Goal: Information Seeking & Learning: Learn about a topic

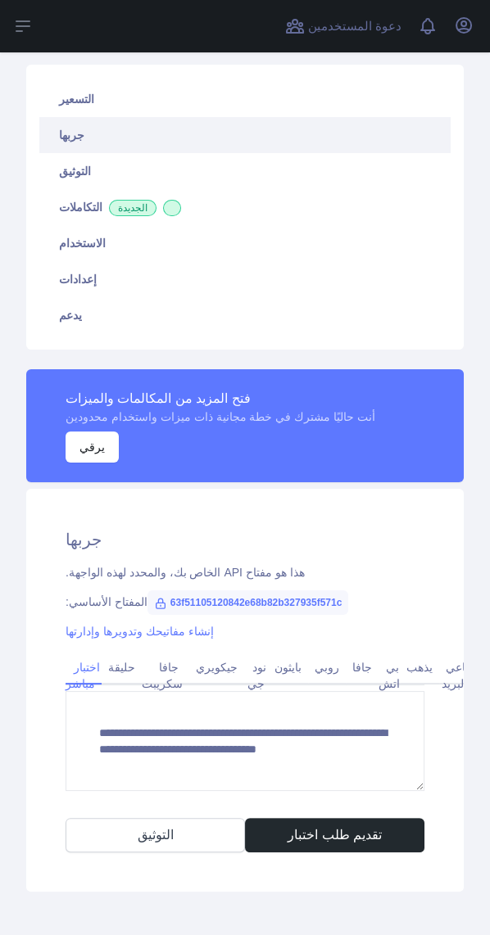
click at [271, 608] on span "63f51105120842e68b82b327935f571c" at bounding box center [248, 603] width 202 height 25
click at [287, 600] on font "63f51105120842e68b82b327935f571c" at bounding box center [256, 602] width 172 height 11
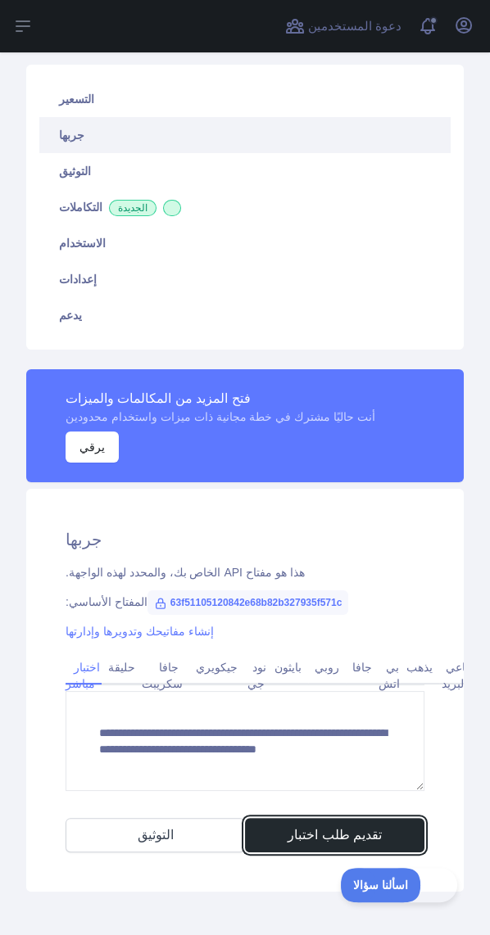
click at [292, 828] on font "تقديم طلب اختبار" at bounding box center [335, 835] width 94 height 14
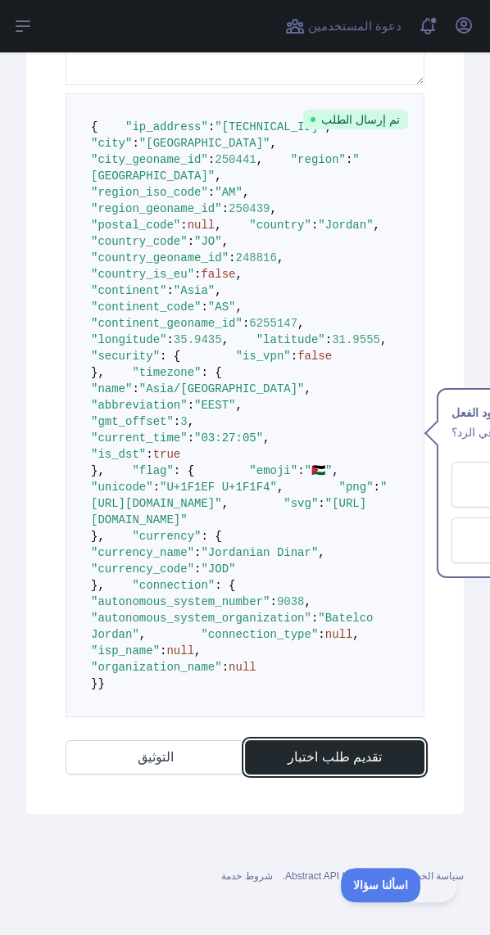
scroll to position [983, 0]
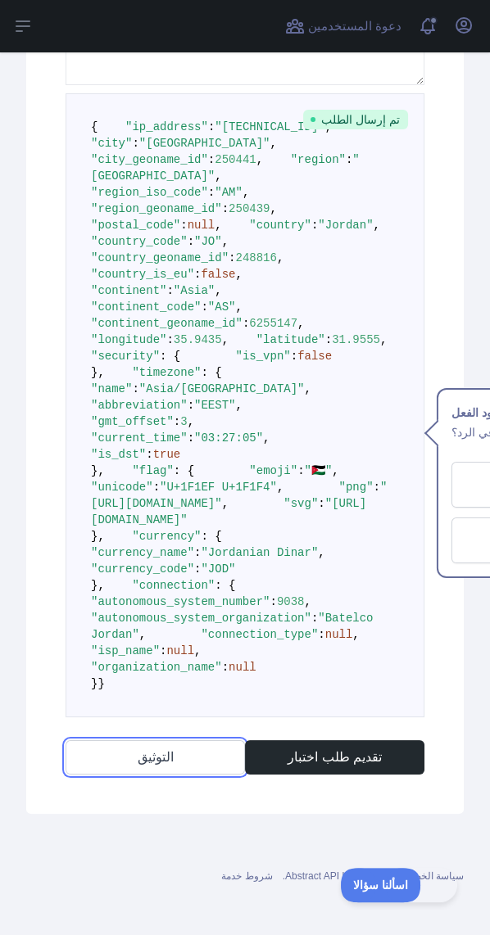
click at [188, 775] on link "التوثيق" at bounding box center [155, 757] width 179 height 34
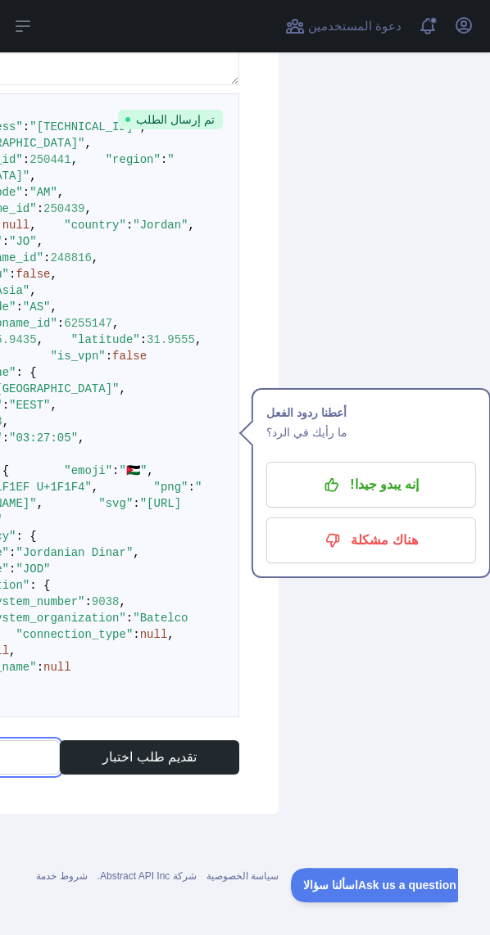
scroll to position [895, 185]
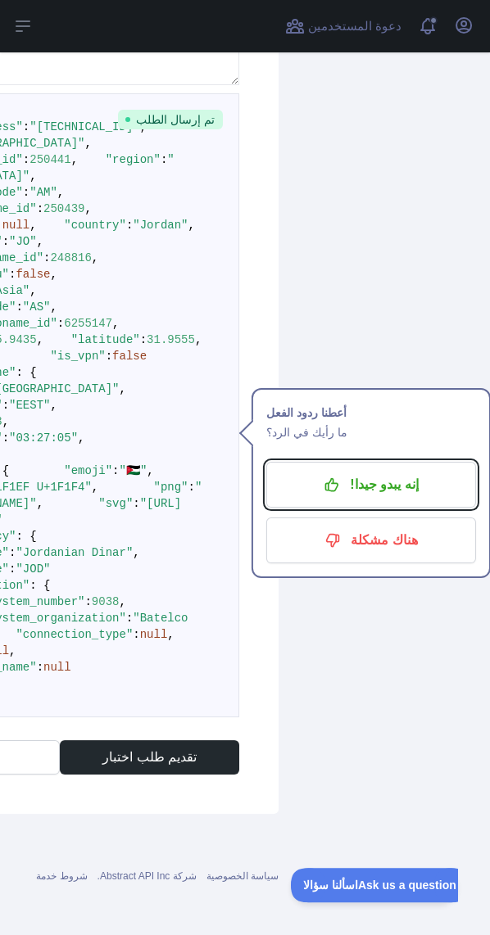
click at [387, 472] on font "إنه يبدو جيدا!" at bounding box center [384, 485] width 68 height 26
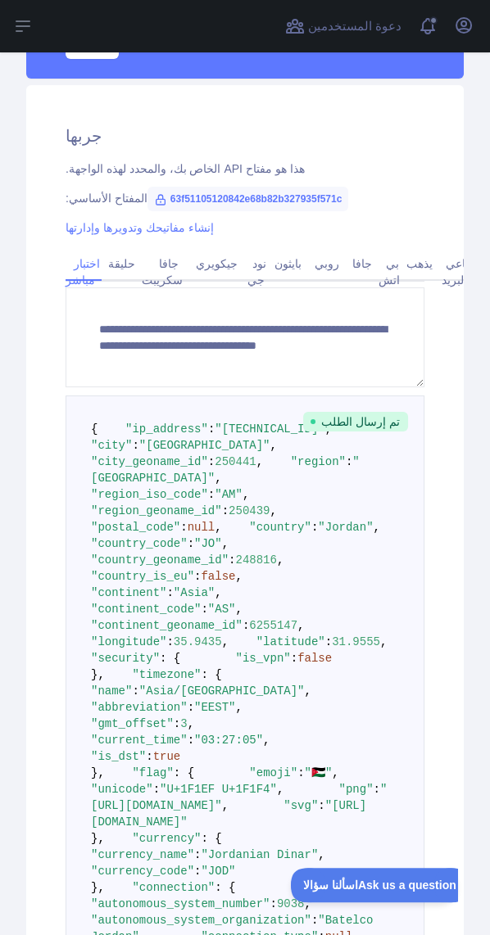
scroll to position [0, 0]
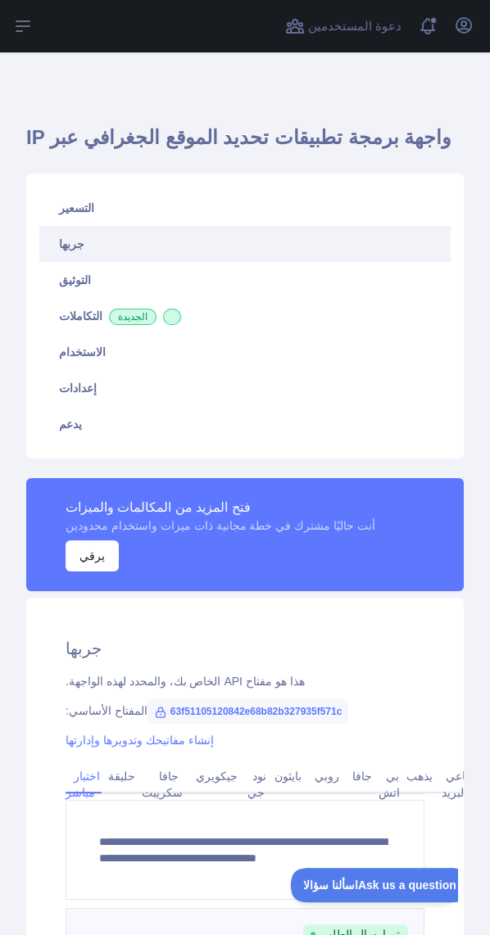
click at [85, 306] on link "التكاملات الجديدة" at bounding box center [244, 316] width 411 height 36
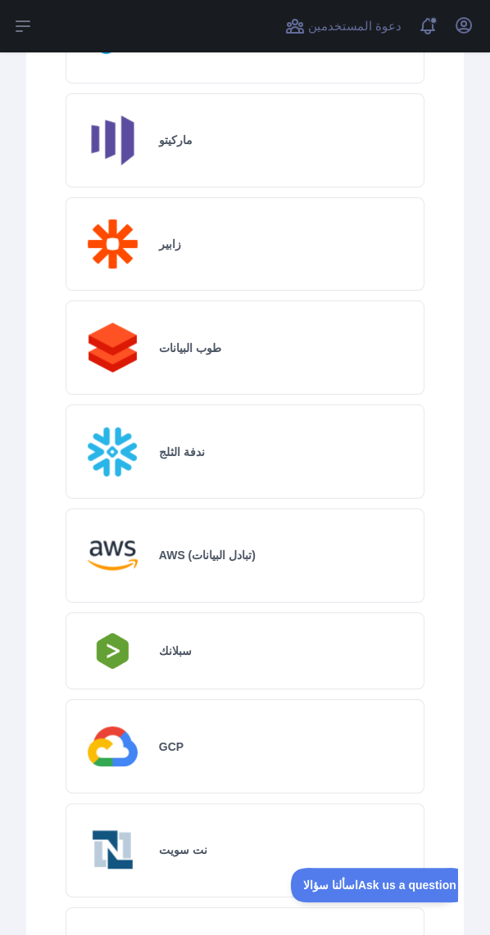
scroll to position [799, 0]
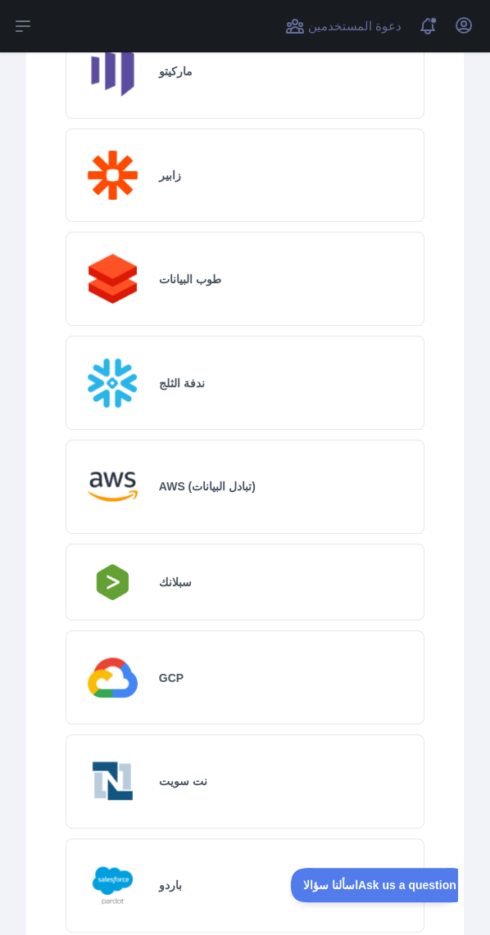
click at [291, 684] on div "GCP" at bounding box center [245, 678] width 359 height 94
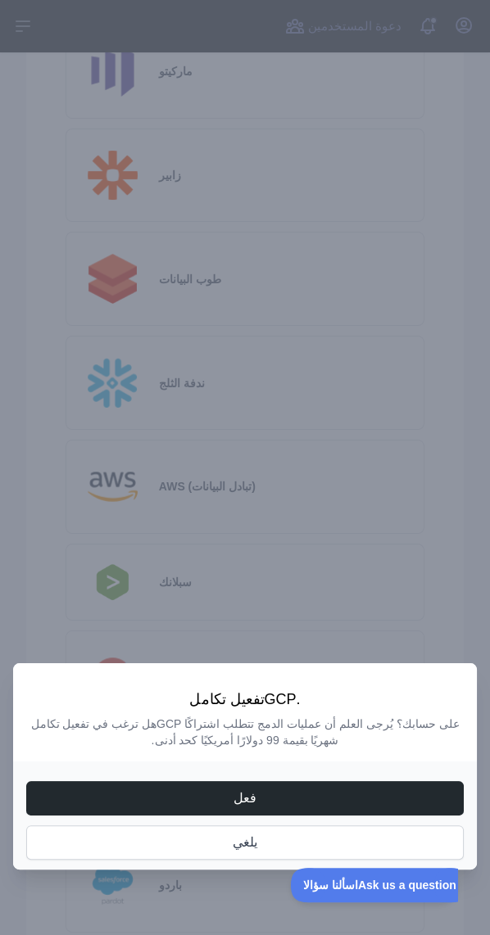
click at [232, 816] on button "فعل" at bounding box center [244, 798] width 437 height 34
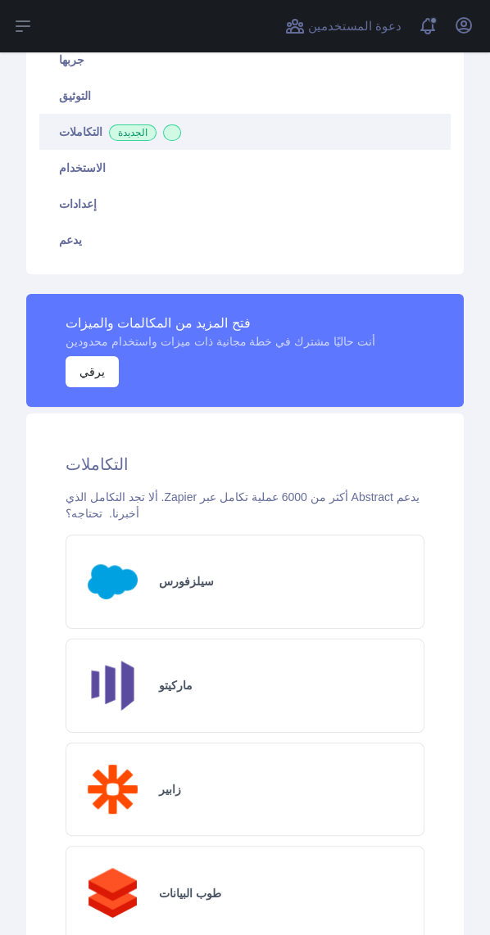
click at [322, 606] on div "سيلزفورس" at bounding box center [245, 582] width 359 height 94
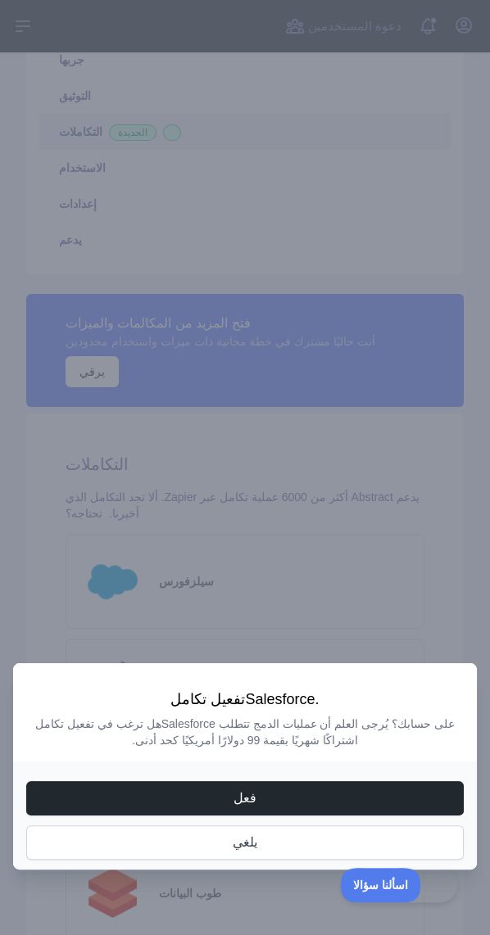
click at [253, 805] on font "فعل" at bounding box center [244, 798] width 23 height 14
